Goal: Find specific page/section: Find specific page/section

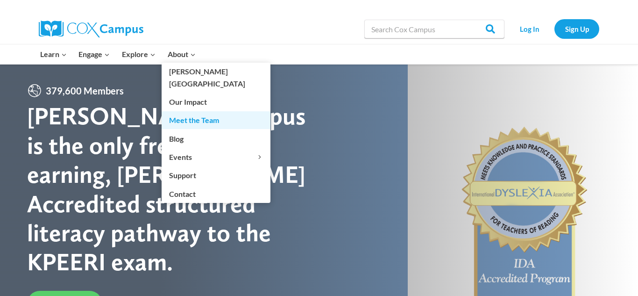
click at [180, 111] on link "Meet the Team" at bounding box center [216, 120] width 109 height 18
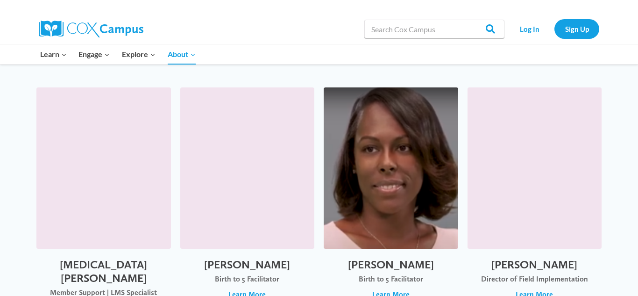
scroll to position [2970, 0]
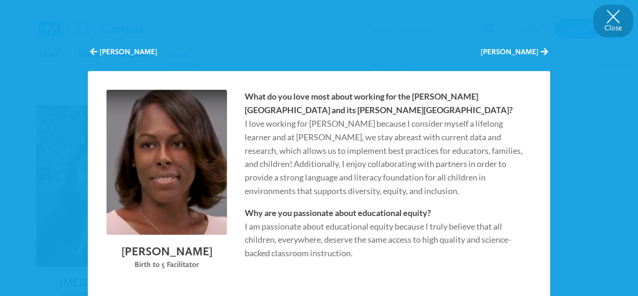
click at [613, 25] on button "Close" at bounding box center [613, 21] width 40 height 33
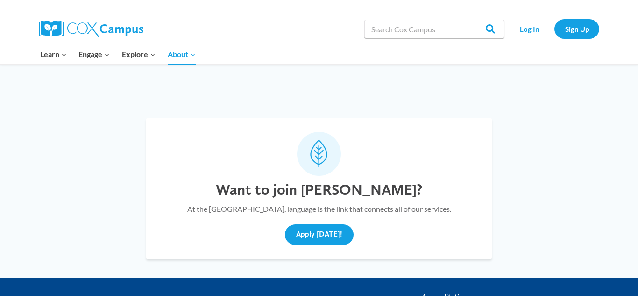
scroll to position [3268, 0]
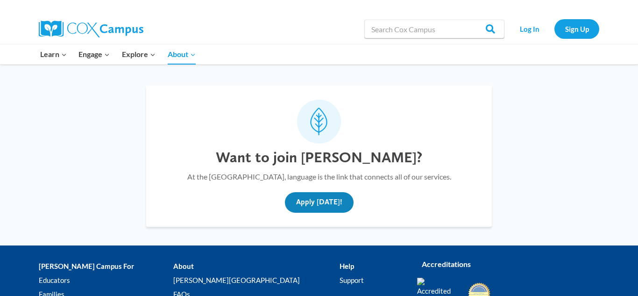
click at [320, 192] on button "Apply [DATE]!" at bounding box center [319, 202] width 69 height 21
